Goal: Navigation & Orientation: Go to known website

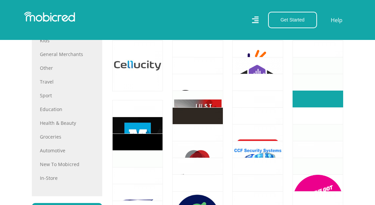
scroll to position [402, 0]
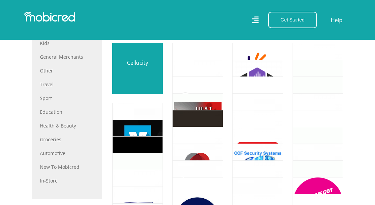
click at [131, 80] on link at bounding box center [138, 69] width 60 height 60
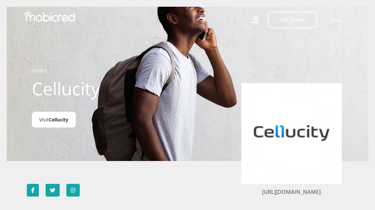
click at [46, 124] on link "Visit Cellucity" at bounding box center [54, 120] width 44 height 16
